Goal: Navigation & Orientation: Find specific page/section

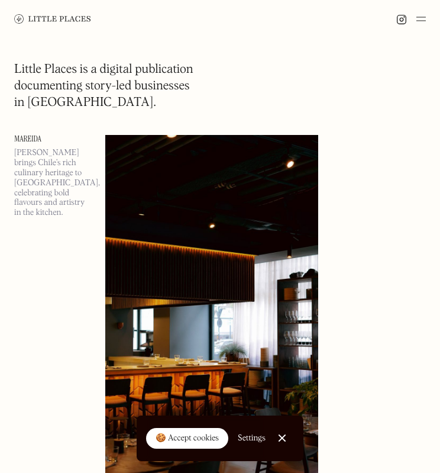
click at [422, 21] on img at bounding box center [421, 19] width 9 height 14
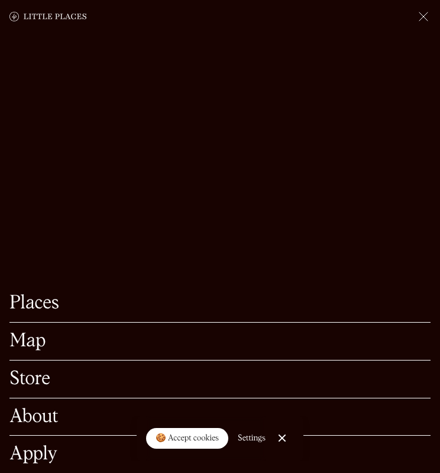
click at [422, 21] on img at bounding box center [424, 16] width 14 height 14
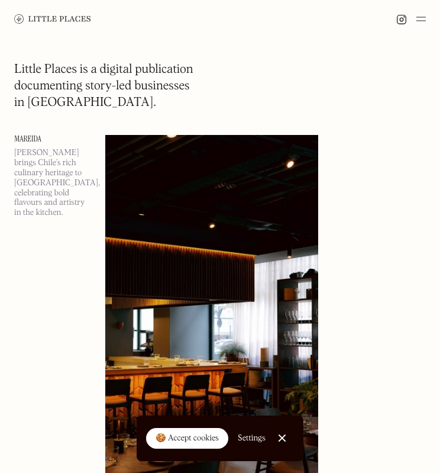
click at [422, 21] on img at bounding box center [421, 19] width 9 height 14
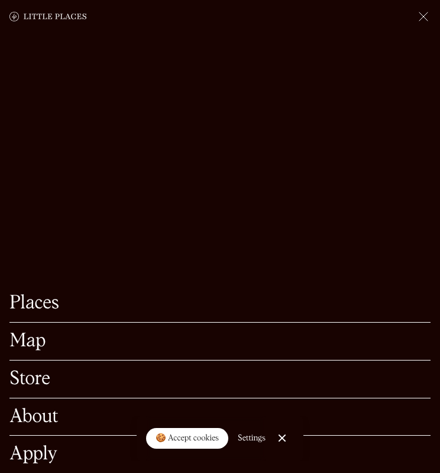
scroll to position [91, 0]
click at [278, 434] on link "Close Cookie Popup" at bounding box center [283, 438] width 24 height 24
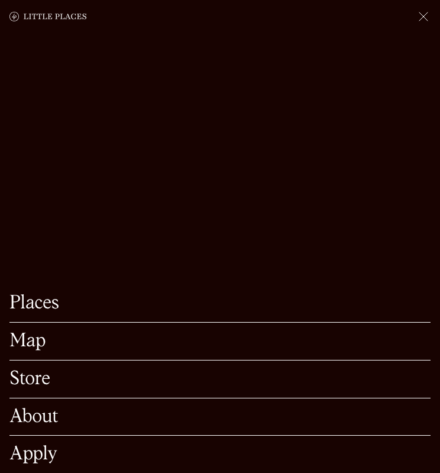
click at [33, 335] on link "Map" at bounding box center [220, 341] width 422 height 18
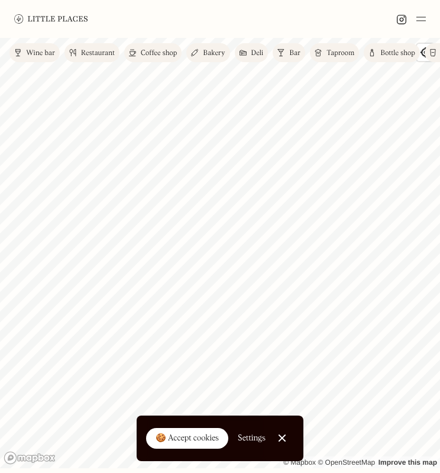
click at [178, 433] on div "🍪 Accept cookies" at bounding box center [187, 439] width 63 height 12
